Goal: Task Accomplishment & Management: Manage account settings

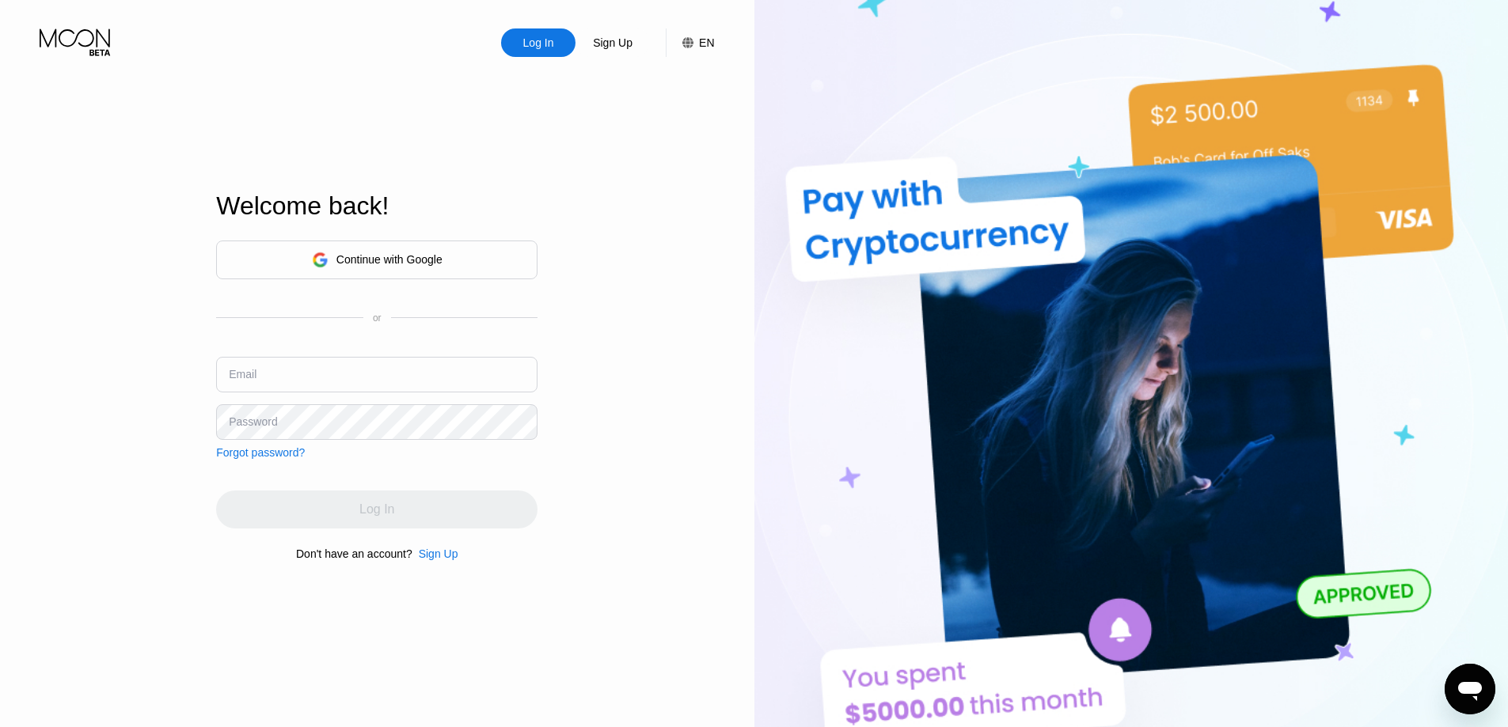
click at [364, 253] on div "Continue with Google" at bounding box center [389, 259] width 106 height 13
